Goal: Task Accomplishment & Management: Use online tool/utility

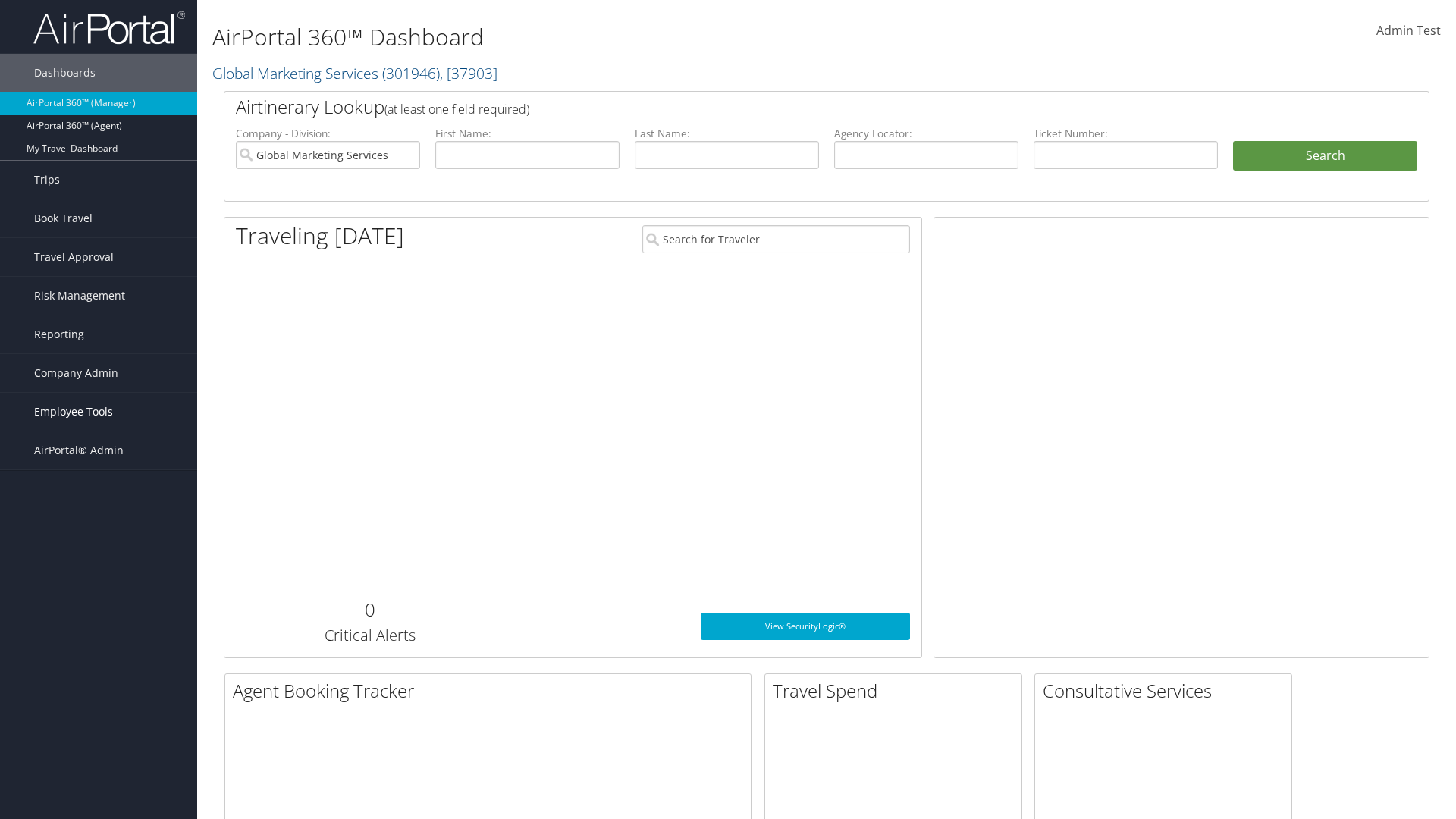
click at [99, 412] on span "Employee Tools" at bounding box center [74, 412] width 79 height 38
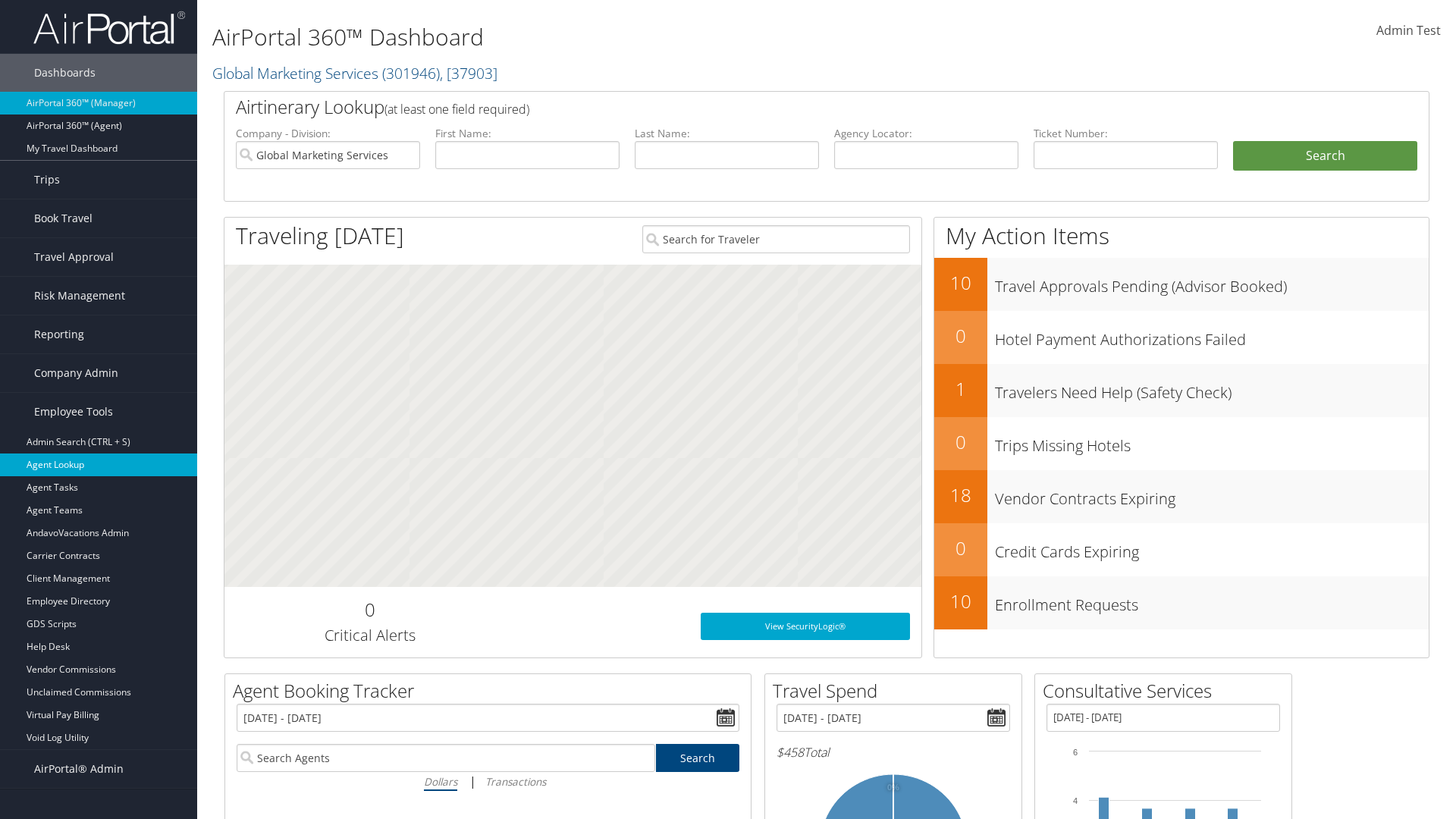
click at [99, 465] on link "Agent Lookup" at bounding box center [98, 465] width 197 height 23
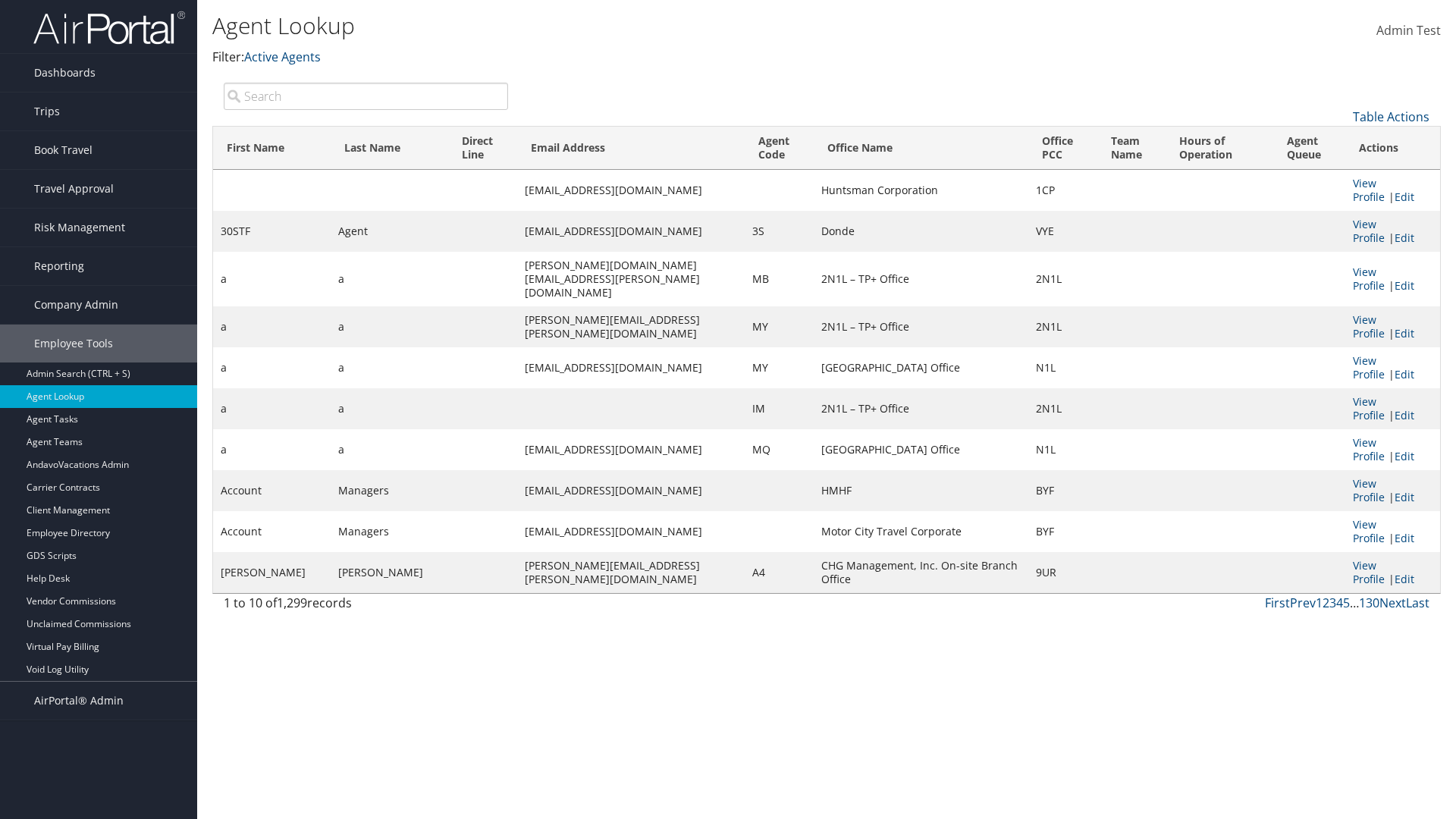
click at [365, 96] on input "search" at bounding box center [366, 97] width 285 height 27
type input "Agent"
